Goal: Information Seeking & Learning: Learn about a topic

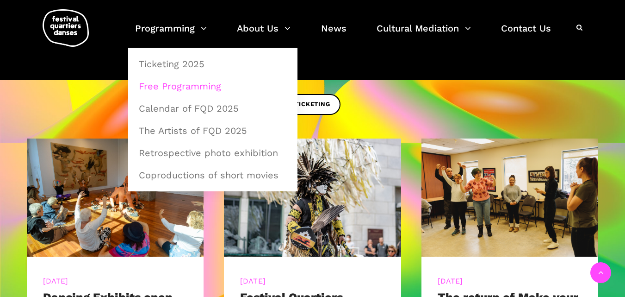
click at [173, 89] on link "Free Programming" at bounding box center [212, 85] width 159 height 21
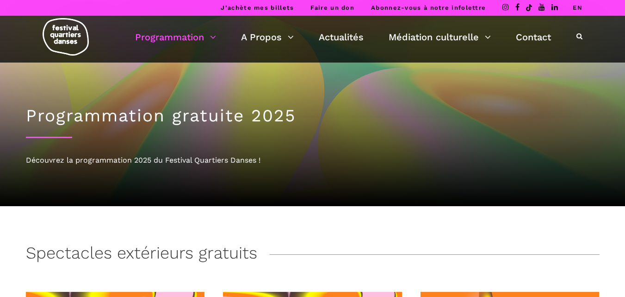
click at [578, 6] on link "EN" at bounding box center [578, 7] width 10 height 7
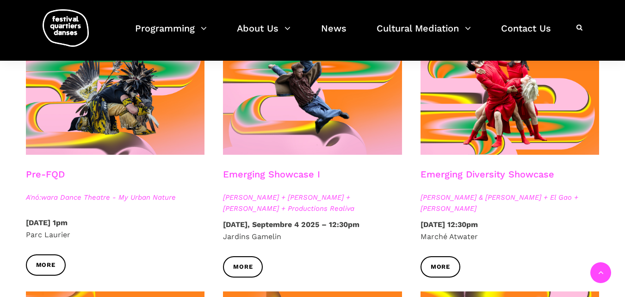
scroll to position [259, 0]
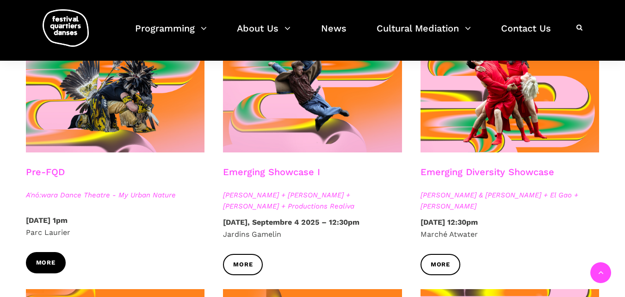
click at [49, 259] on span "More" at bounding box center [45, 263] width 19 height 10
click at [162, 270] on div "More" at bounding box center [116, 269] width 198 height 35
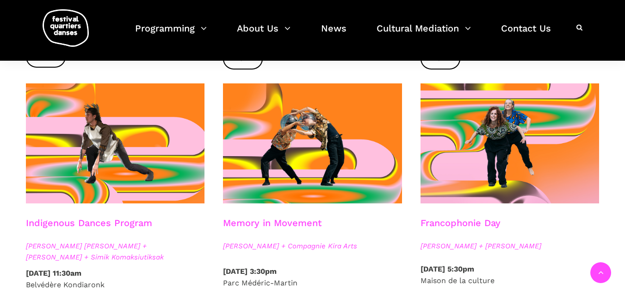
scroll to position [481, 0]
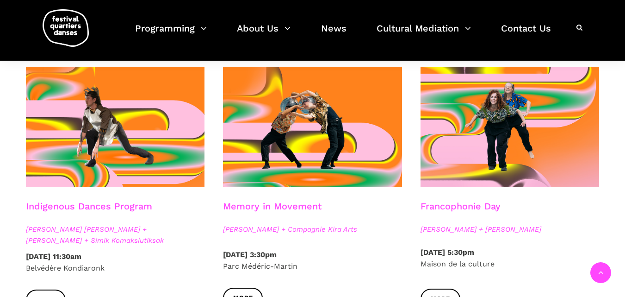
click at [75, 256] on strong "Saturday, September 6 2025 – 11:30am" at bounding box center [54, 256] width 56 height 9
click at [74, 243] on span "Marshall Kahente Diabo + Ryleigh Mayo + Simik Komaksiutiksak" at bounding box center [115, 235] width 179 height 22
click at [81, 253] on strong "Saturday, September 6 2025 – 11:30am" at bounding box center [54, 256] width 56 height 9
click at [50, 291] on link "More" at bounding box center [46, 299] width 40 height 21
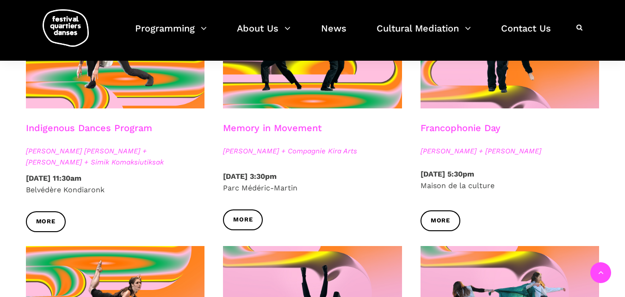
scroll to position [562, 0]
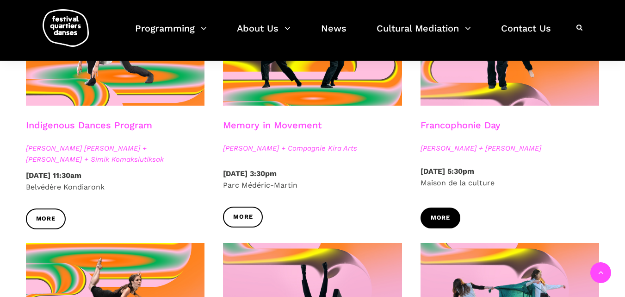
click at [435, 213] on span "More" at bounding box center [440, 218] width 19 height 10
click at [442, 219] on span "More" at bounding box center [440, 218] width 19 height 10
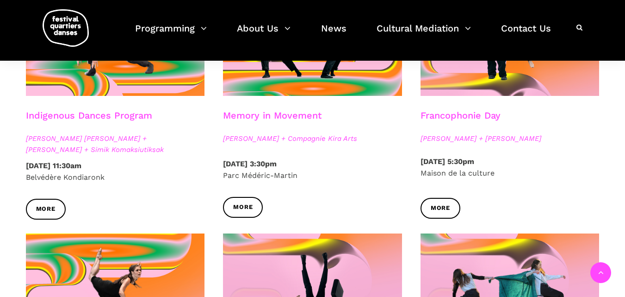
scroll to position [574, 0]
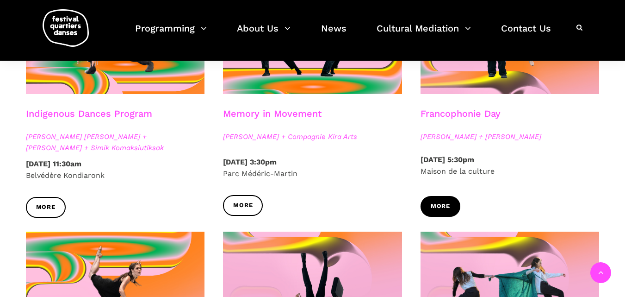
click at [435, 205] on span "More" at bounding box center [440, 206] width 19 height 10
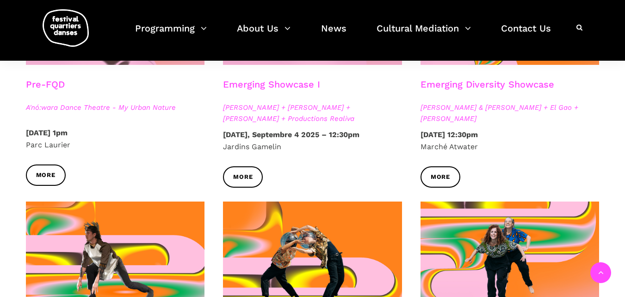
scroll to position [204, 0]
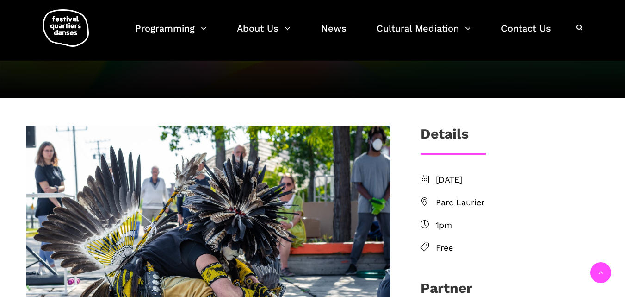
scroll to position [164, 0]
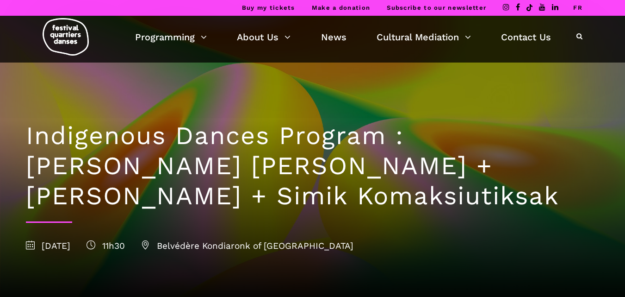
click at [251, 150] on h1 "Indigenous Dances Program : [PERSON_NAME] [PERSON_NAME] + [PERSON_NAME] + Simik…" at bounding box center [313, 166] width 574 height 90
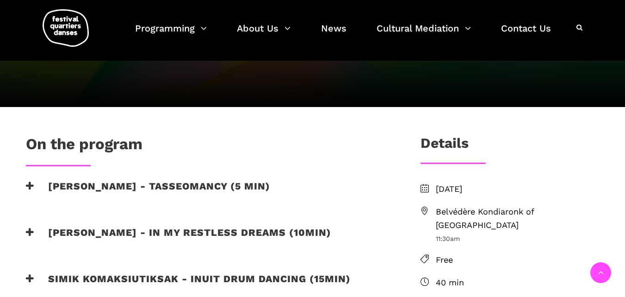
scroll to position [181, 0]
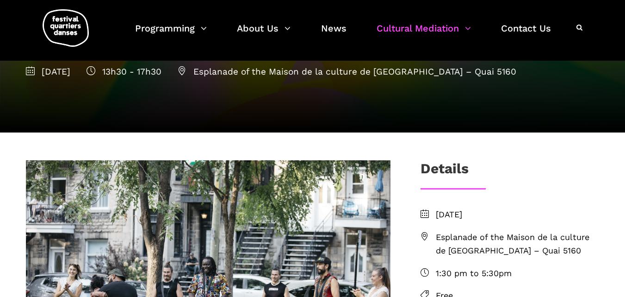
scroll to position [111, 0]
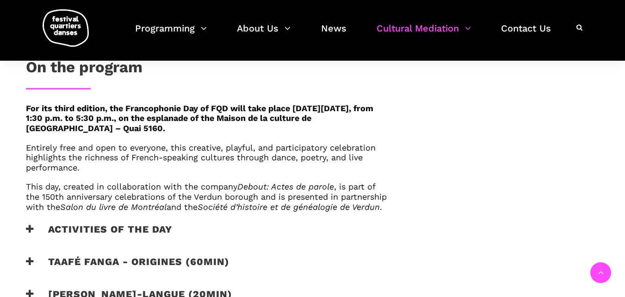
scroll to position [481, 0]
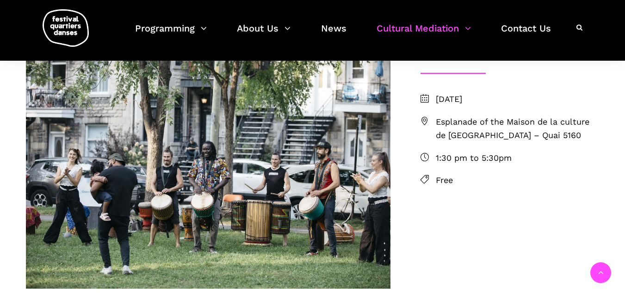
scroll to position [222, 0]
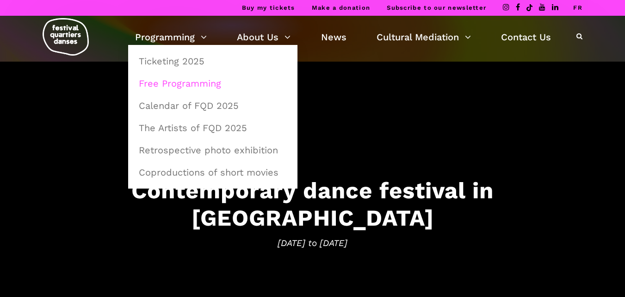
click at [180, 83] on link "Free Programming" at bounding box center [212, 83] width 159 height 21
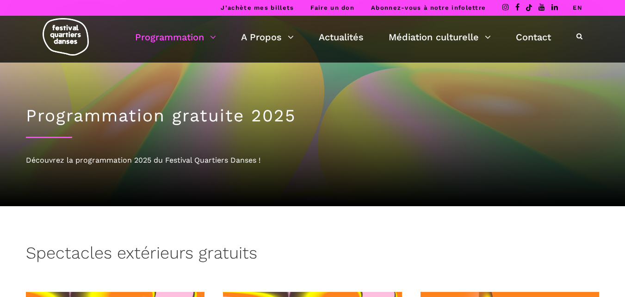
click at [581, 7] on link "EN" at bounding box center [578, 7] width 10 height 7
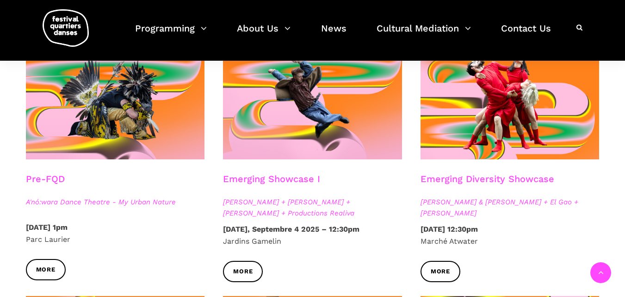
scroll to position [204, 0]
